Goal: Information Seeking & Learning: Understand process/instructions

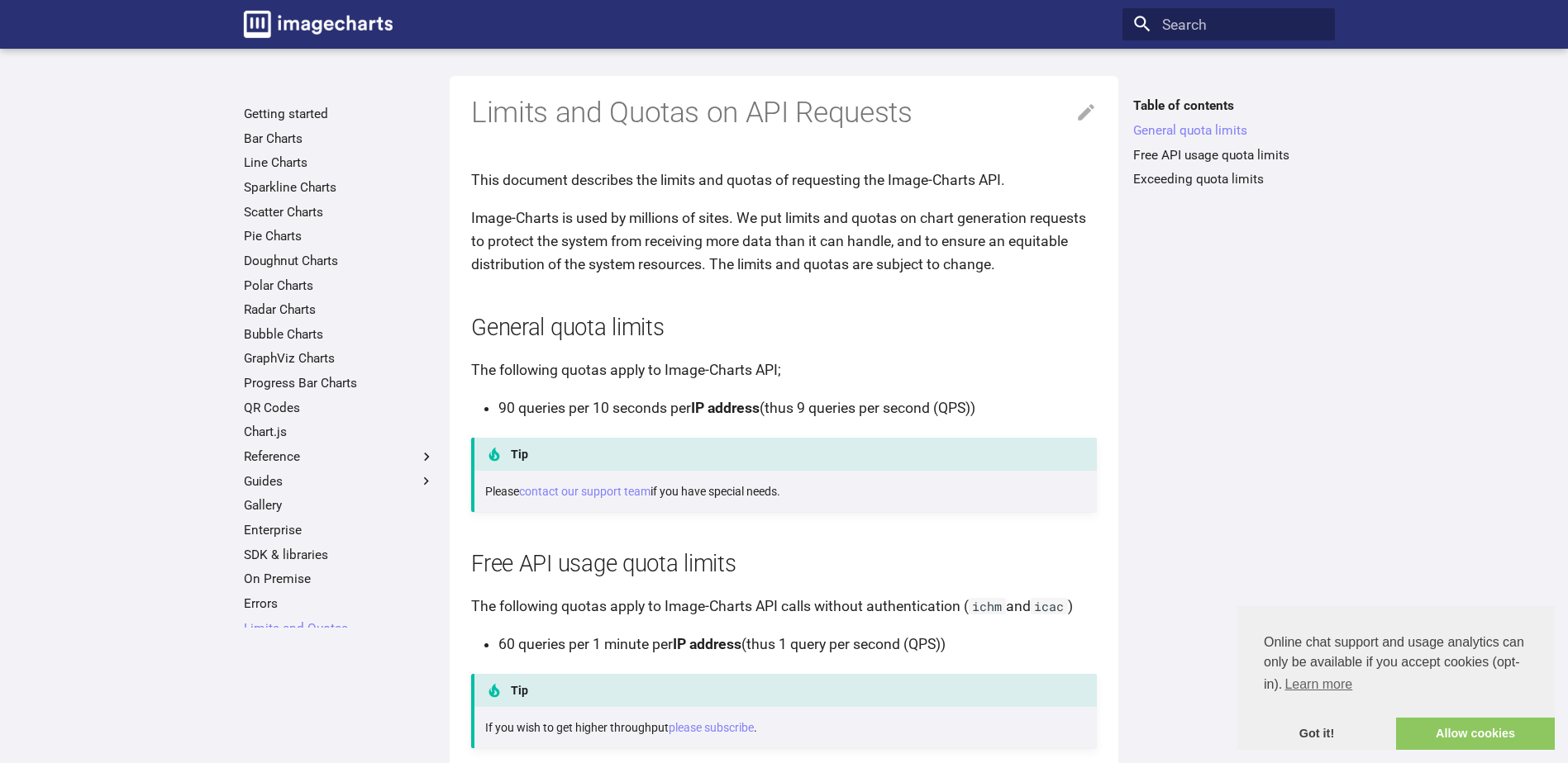
scroll to position [301, 0]
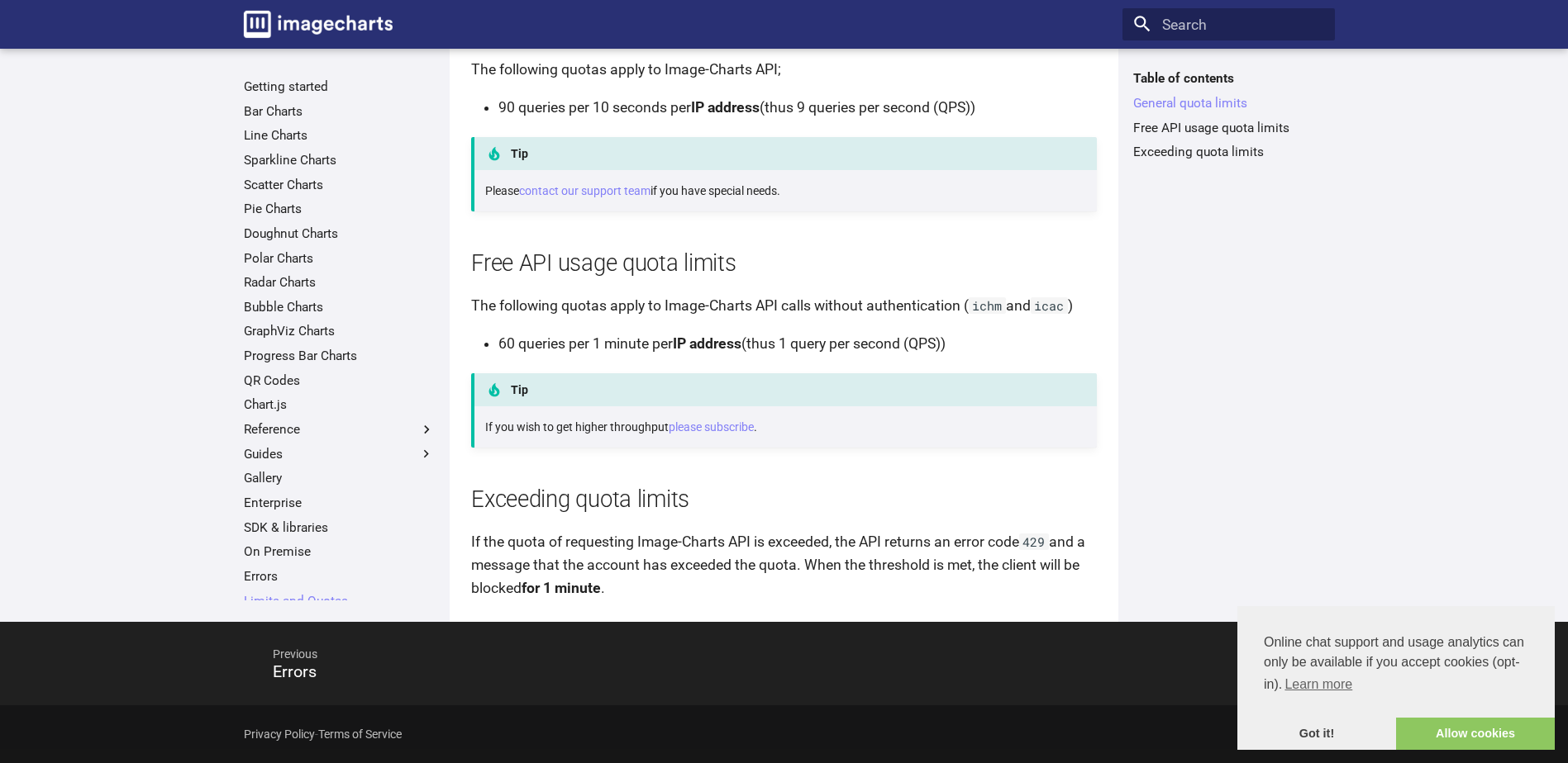
click at [614, 255] on h2 "Free API usage quota limits" at bounding box center [784, 264] width 626 height 32
drag, startPoint x: 607, startPoint y: 548, endPoint x: 630, endPoint y: 551, distance: 23.2
click at [611, 550] on p "If the quota of requesting Image-Charts API is exceeded, the API returns an err…" at bounding box center [784, 565] width 626 height 69
click at [932, 546] on p "If the quota of requesting Image-Charts API is exceeded, the API returns an err…" at bounding box center [784, 565] width 626 height 69
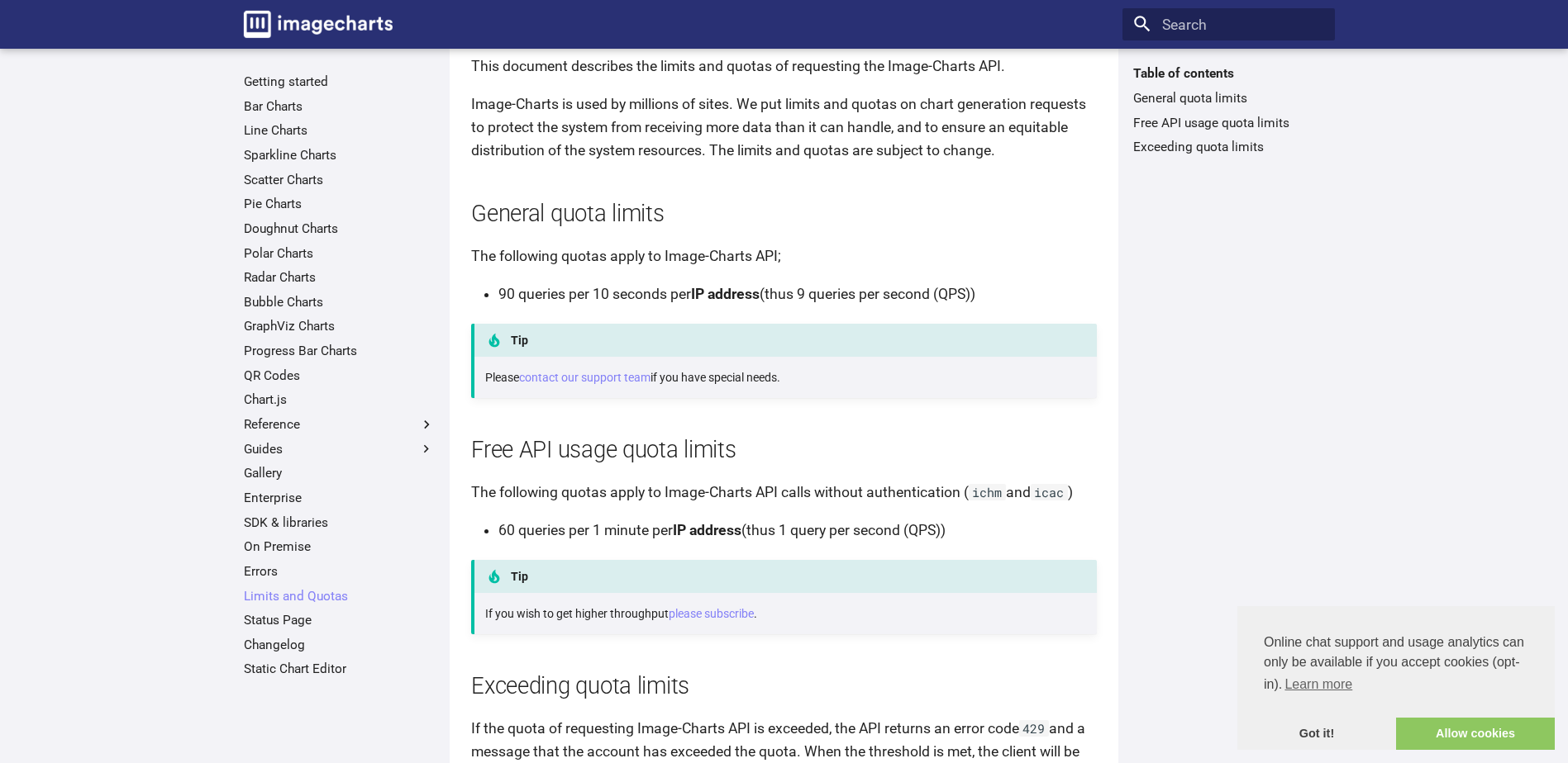
scroll to position [0, 0]
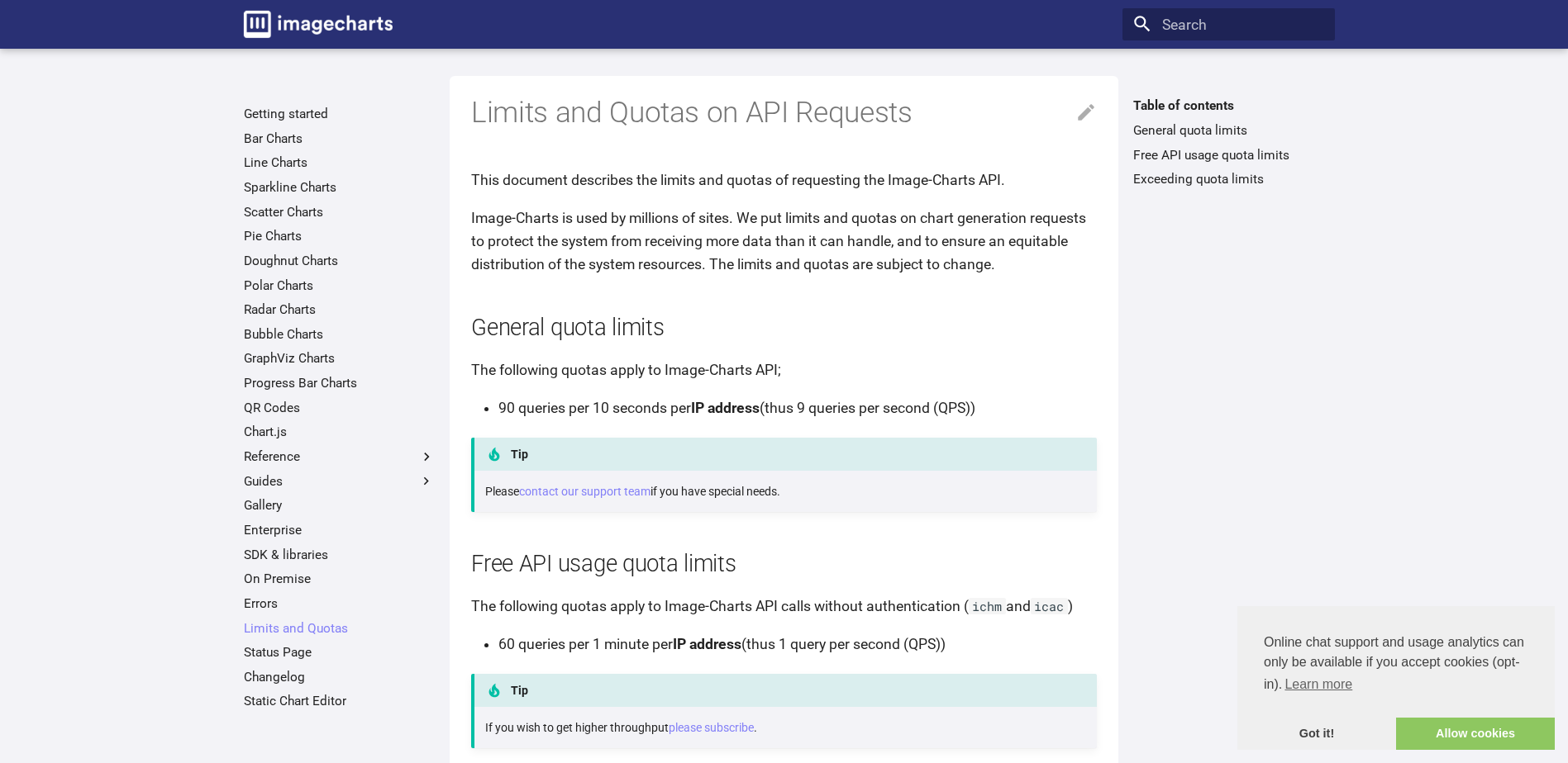
click at [642, 250] on p "Image-Charts is used by millions of sites. We put limits and quotas on chart ge…" at bounding box center [784, 241] width 626 height 69
drag, startPoint x: 672, startPoint y: 243, endPoint x: 729, endPoint y: 243, distance: 57.0
click at [675, 243] on p "Image-Charts is used by millions of sites. We put limits and quotas on chart ge…" at bounding box center [784, 241] width 626 height 69
click at [789, 245] on p "Image-Charts is used by millions of sites. We put limits and quotas on chart ge…" at bounding box center [784, 241] width 626 height 69
drag, startPoint x: 886, startPoint y: 266, endPoint x: 945, endPoint y: 269, distance: 59.1
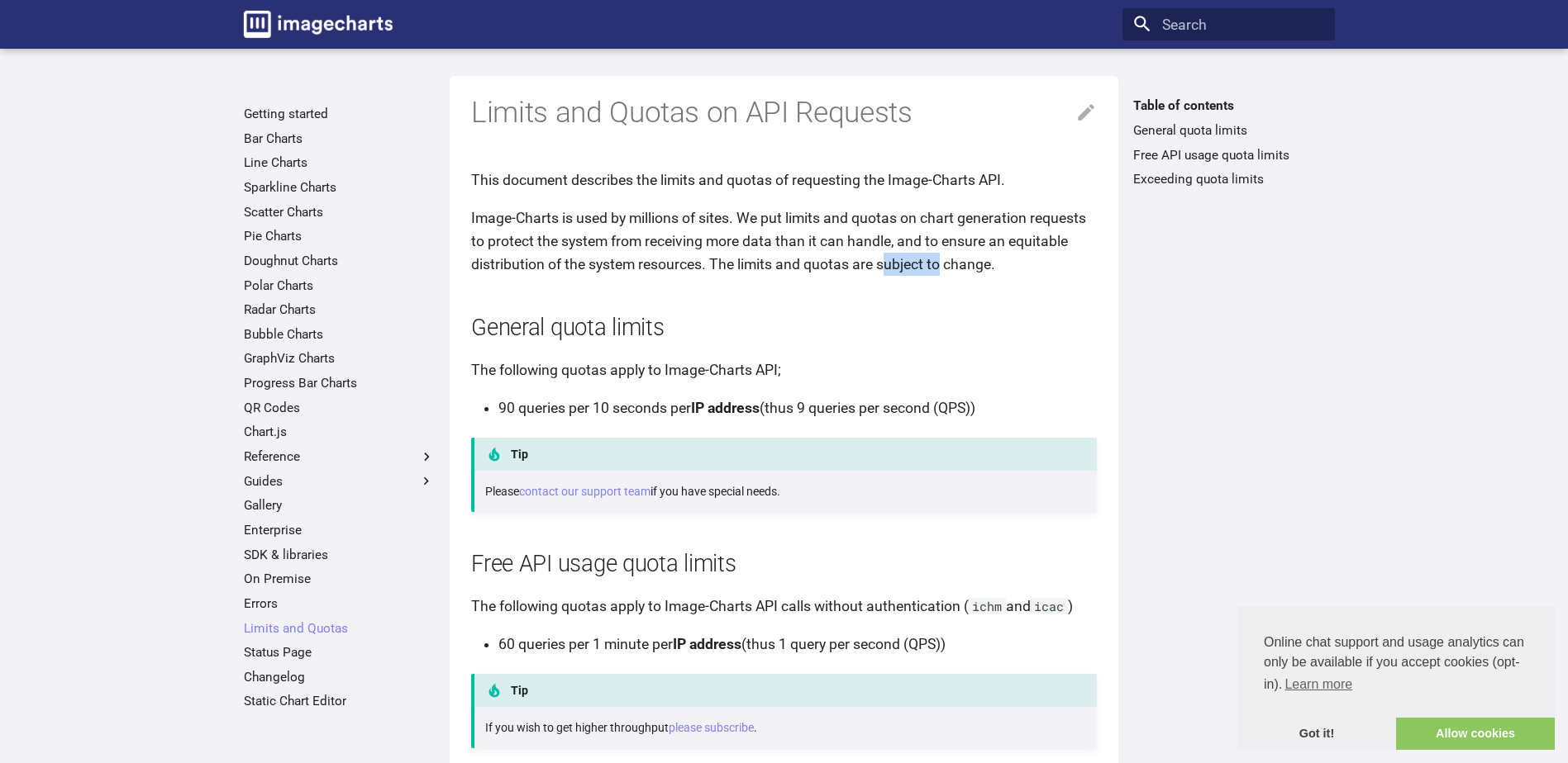
click at [945, 269] on p "Image-Charts is used by millions of sites. We put limits and quotas on chart ge…" at bounding box center [784, 241] width 626 height 69
drag, startPoint x: 945, startPoint y: 269, endPoint x: 1081, endPoint y: 287, distance: 137.2
click at [1081, 287] on article "Limits and Quotas on API Requests This document describes the limits and quotas…" at bounding box center [784, 488] width 626 height 825
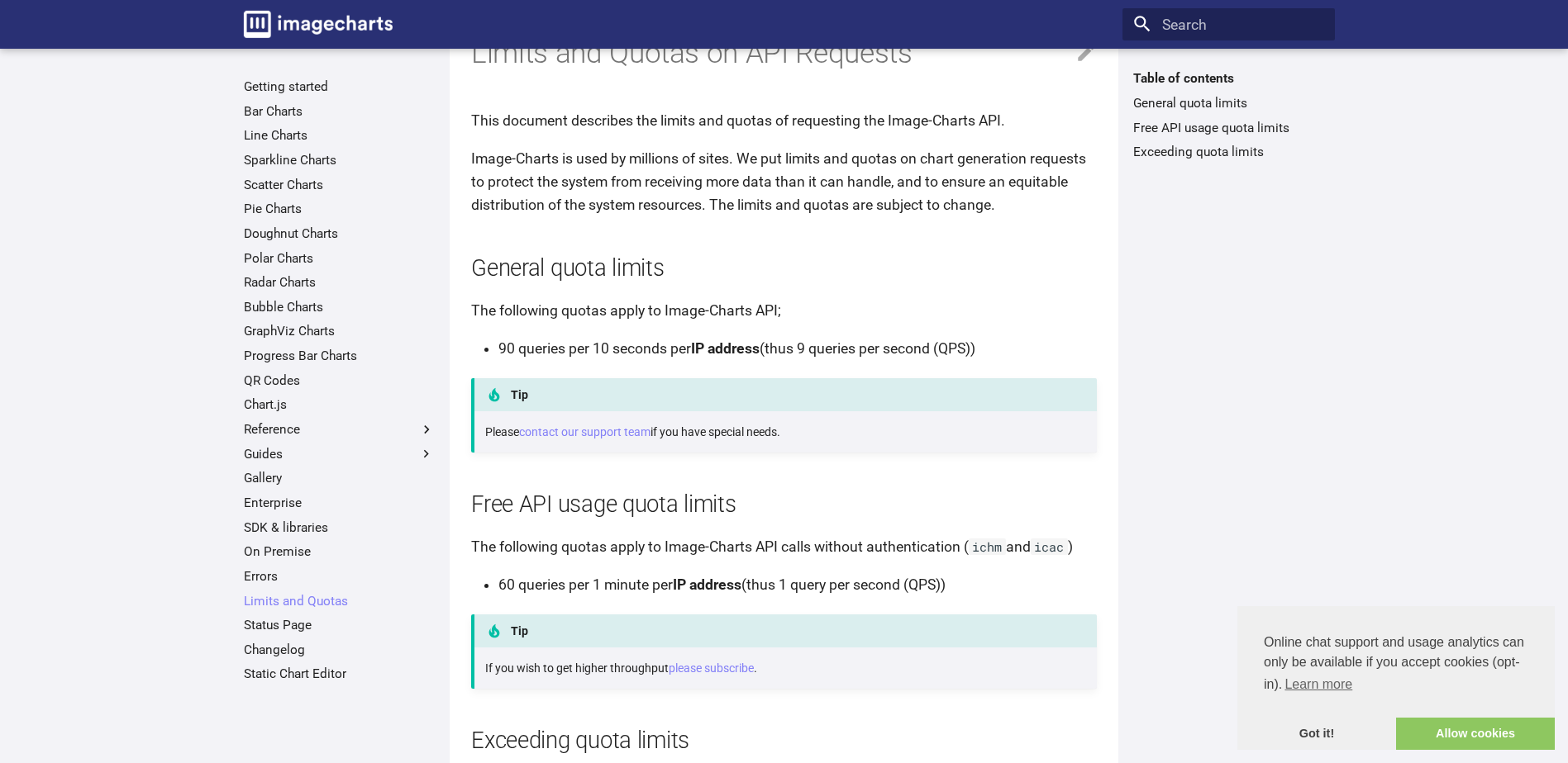
scroll to position [165, 0]
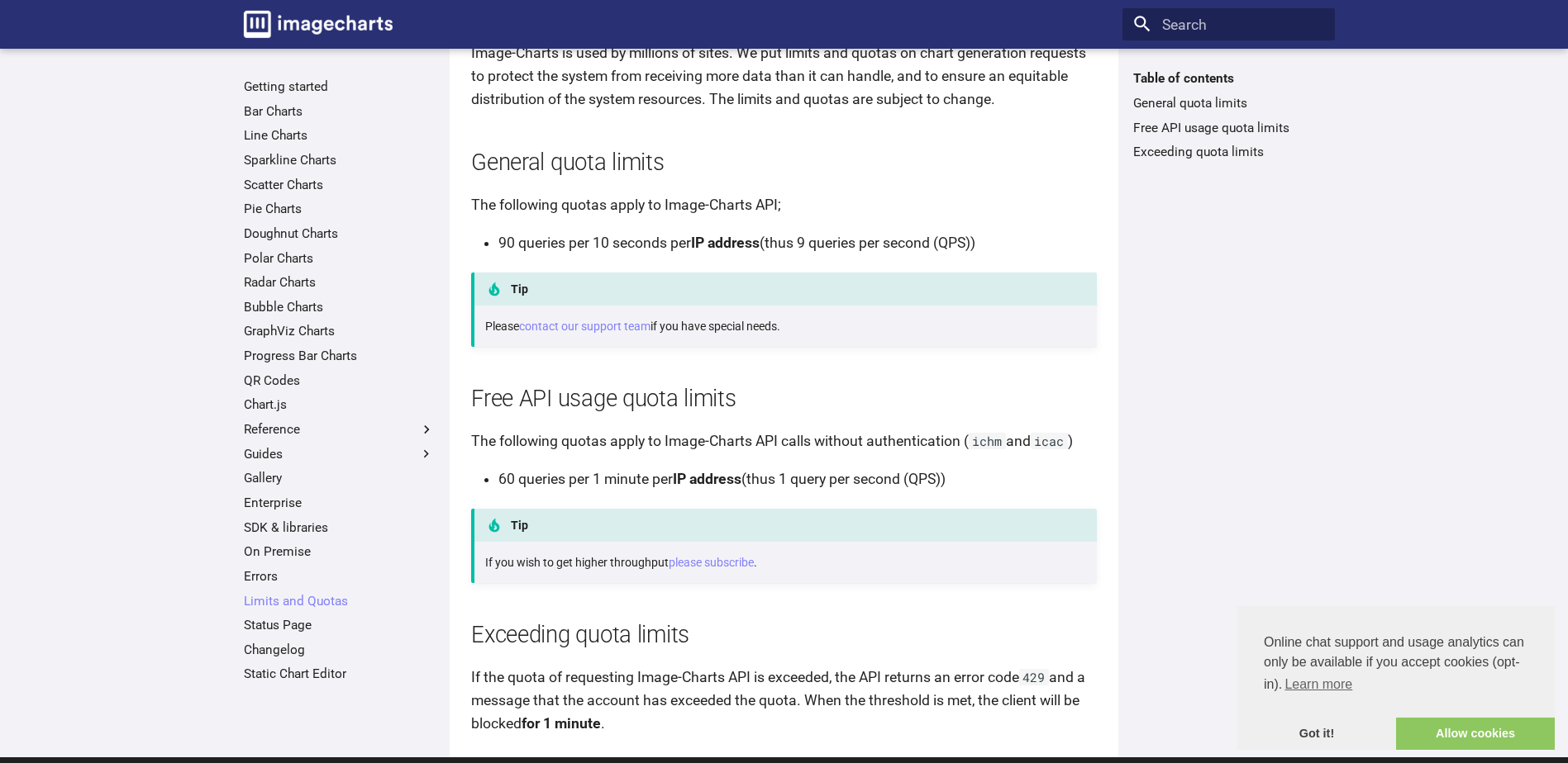
click at [848, 243] on li "90 queries per 10 seconds per IP address (thus 9 queries per second (QPS))" at bounding box center [797, 243] width 598 height 23
click at [999, 247] on li "90 queries per 10 seconds per IP address (thus 9 queries per second (QPS))" at bounding box center [797, 243] width 598 height 23
drag, startPoint x: 637, startPoint y: 209, endPoint x: 791, endPoint y: 212, distance: 154.0
click at [791, 212] on p "The following quotas apply to Image-Charts API;" at bounding box center [784, 205] width 626 height 23
click at [637, 443] on p "The following quotas apply to Image-Charts API calls without authentication ( i…" at bounding box center [784, 441] width 626 height 23
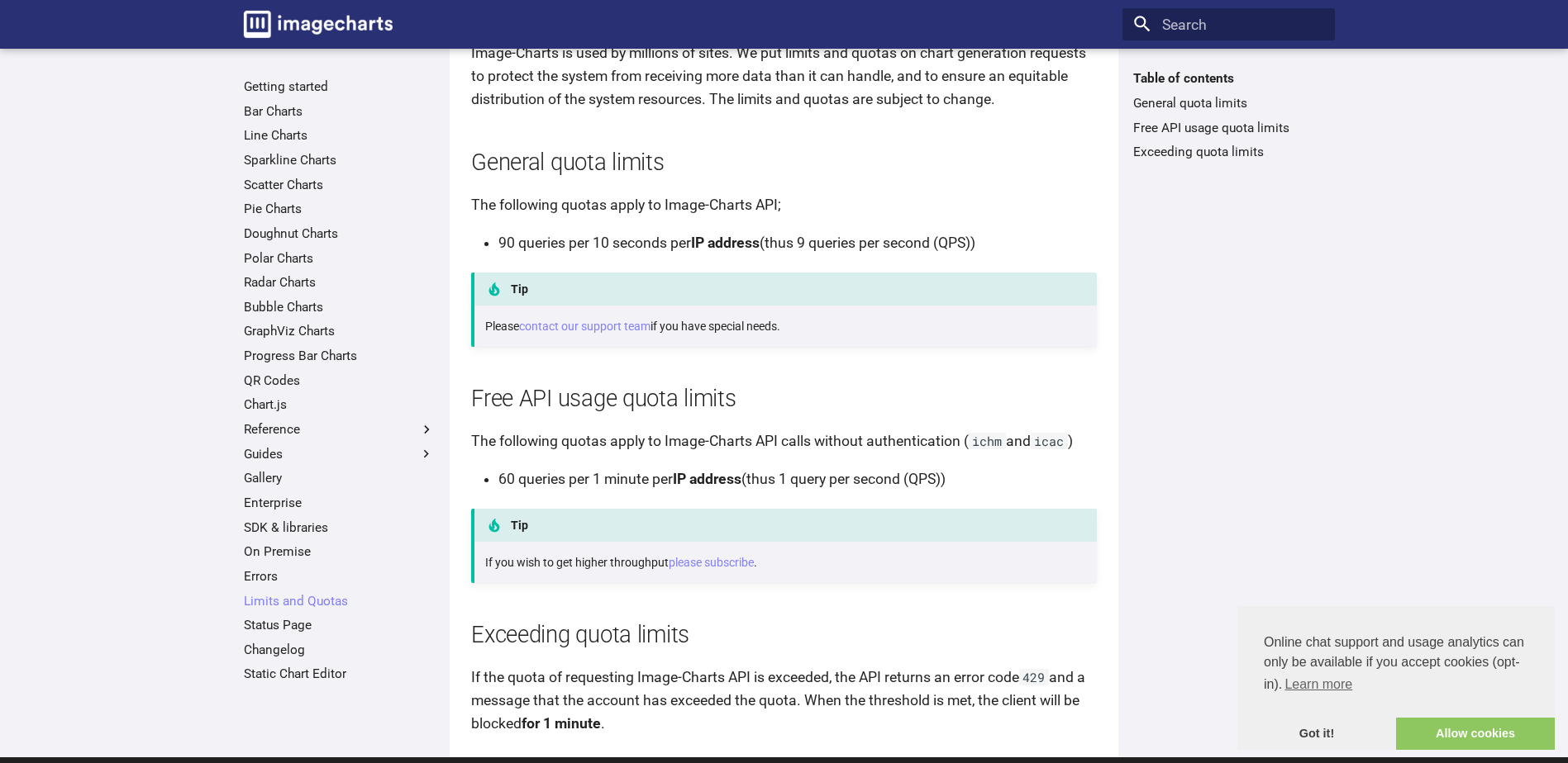
click at [630, 476] on li "60 queries per 1 minute per IP address (thus 1 query per second (QPS))" at bounding box center [797, 479] width 598 height 23
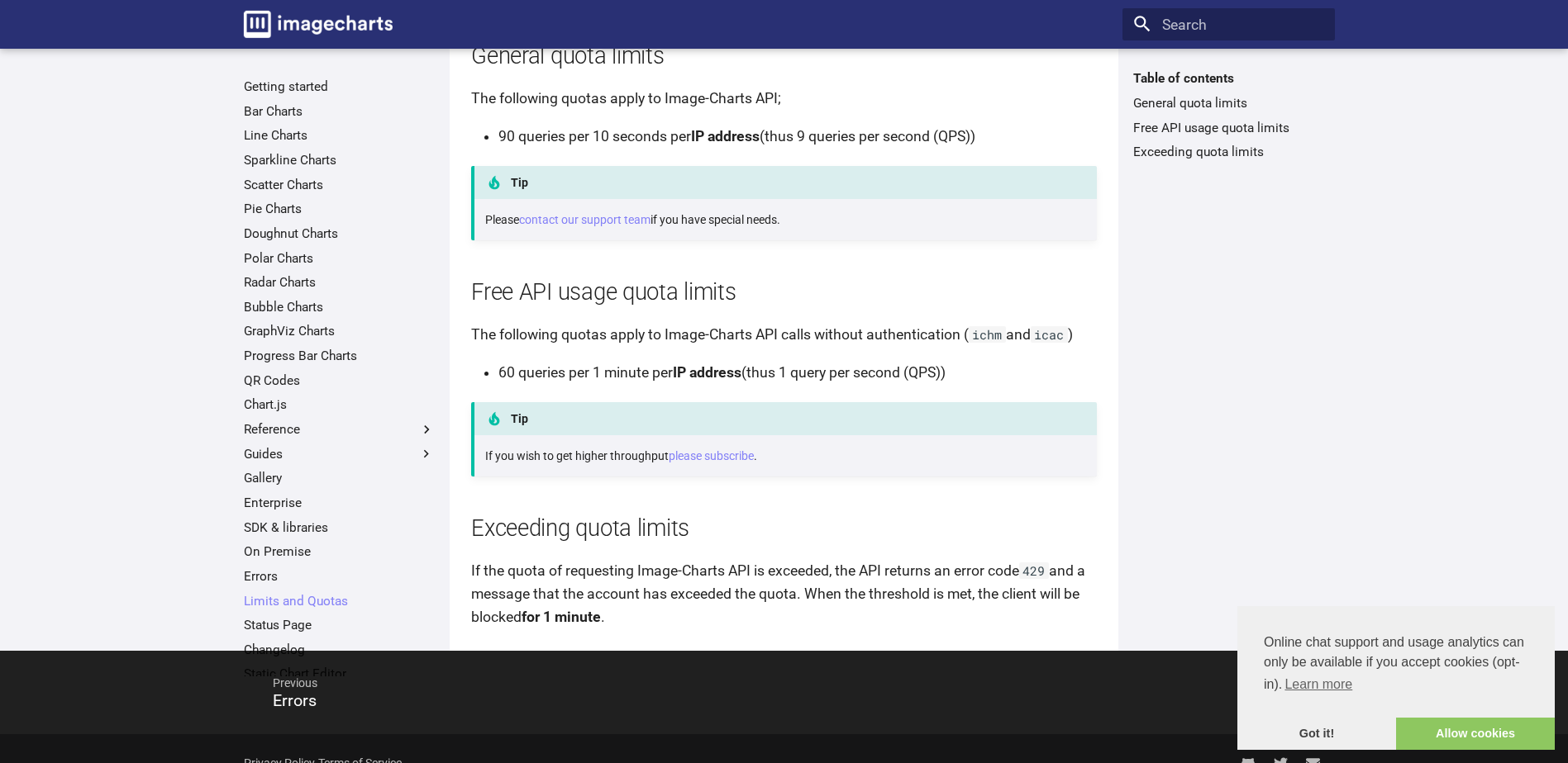
scroll to position [301, 0]
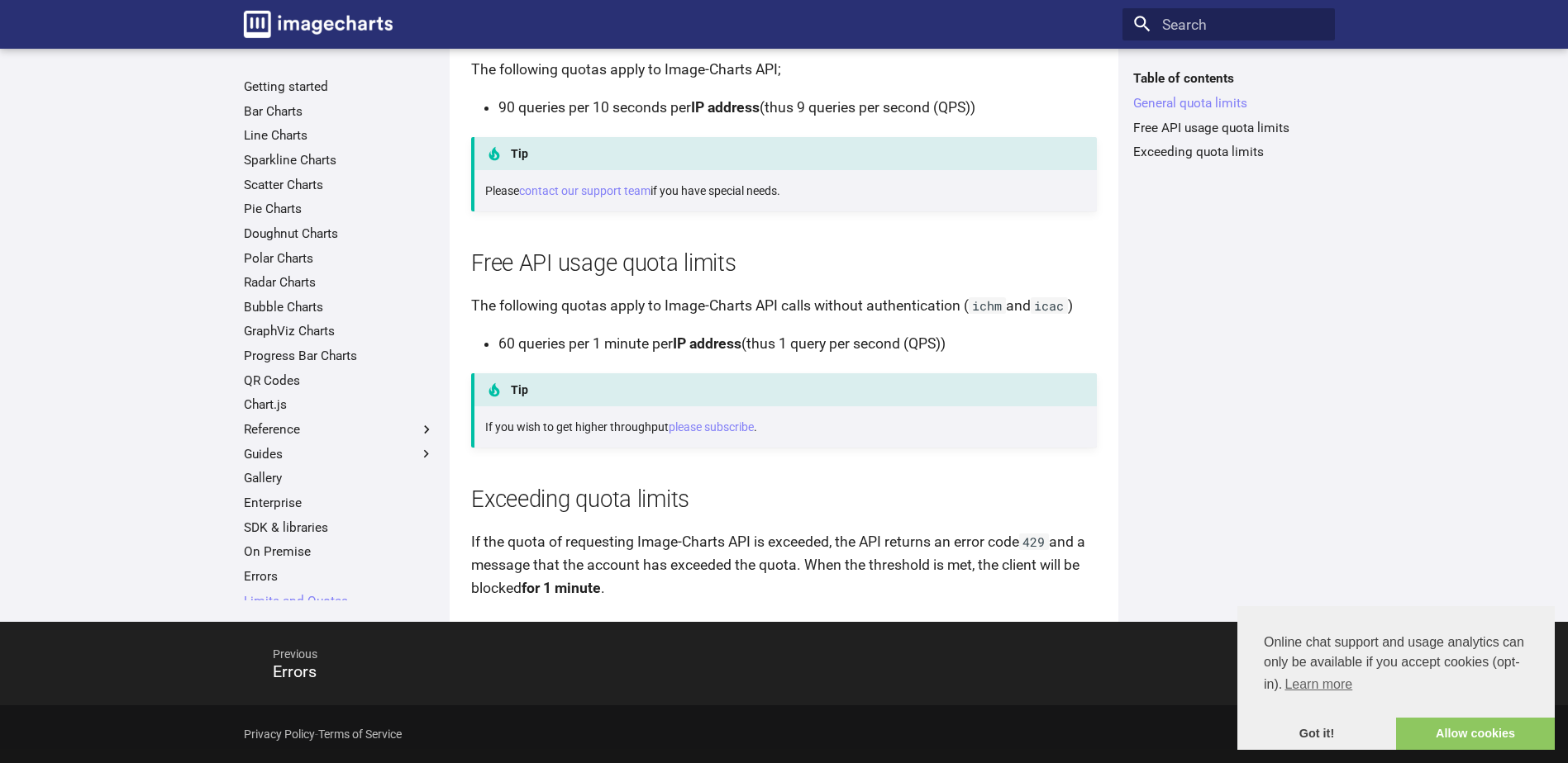
click at [609, 485] on h2 "Exceeding quota limits" at bounding box center [784, 500] width 626 height 32
click at [651, 542] on p "If the quota of requesting Image-Charts API is exceeded, the API returns an err…" at bounding box center [784, 565] width 626 height 69
drag, startPoint x: 715, startPoint y: 543, endPoint x: 764, endPoint y: 547, distance: 49.2
click at [764, 547] on p "If the quota of requesting Image-Charts API is exceeded, the API returns an err…" at bounding box center [784, 565] width 626 height 69
click at [1333, 739] on link "Got it!" at bounding box center [1317, 734] width 159 height 33
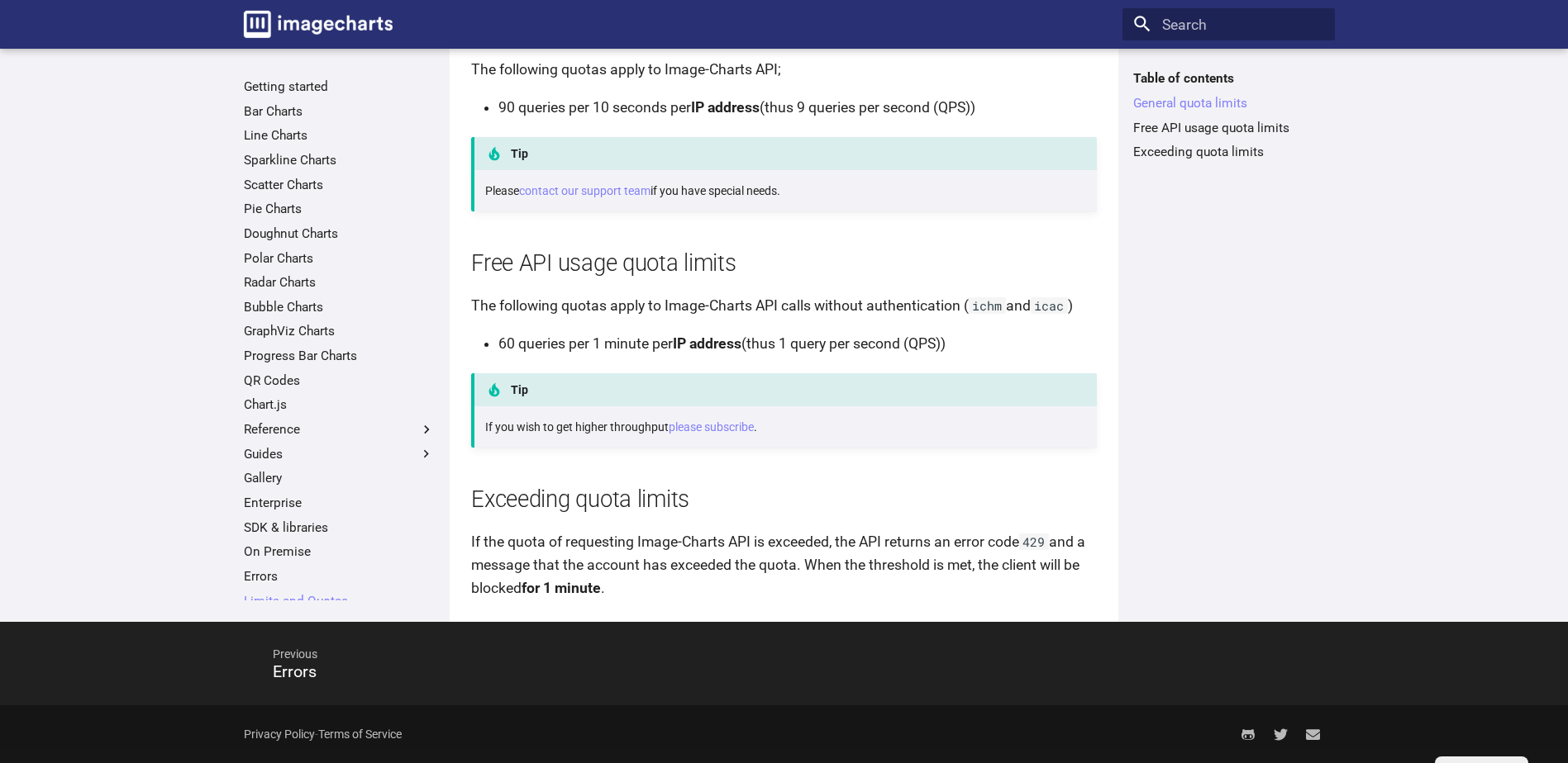
click at [1255, 463] on div "Table of contents General quota limits Free API usage quota limits Exceeding qu…" at bounding box center [1228, 335] width 212 height 530
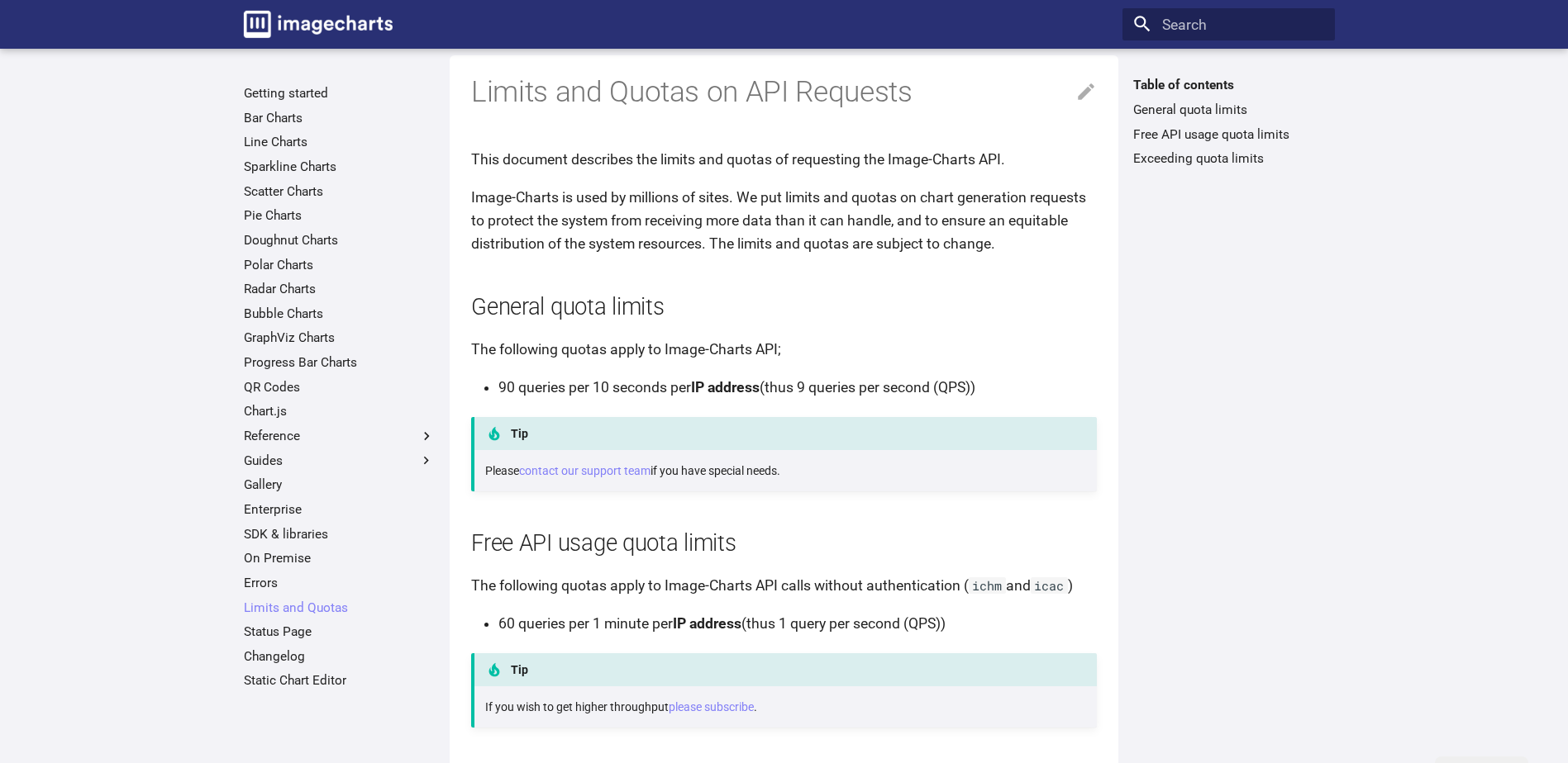
scroll to position [0, 0]
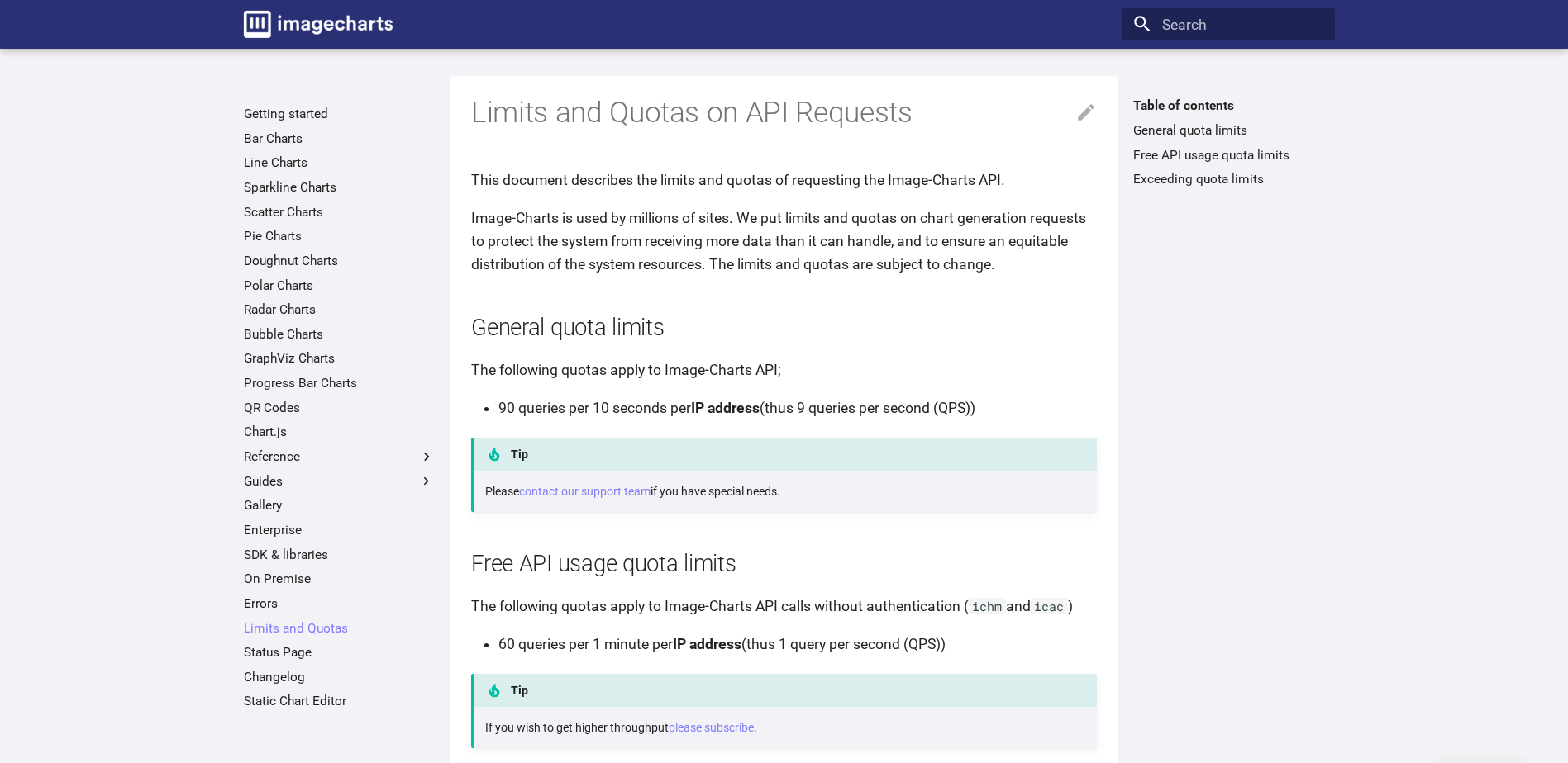
click at [1167, 547] on div "Table of contents General quota limits Free API usage quota limits Exceeding qu…" at bounding box center [1228, 420] width 212 height 644
